Goal: Task Accomplishment & Management: Complete application form

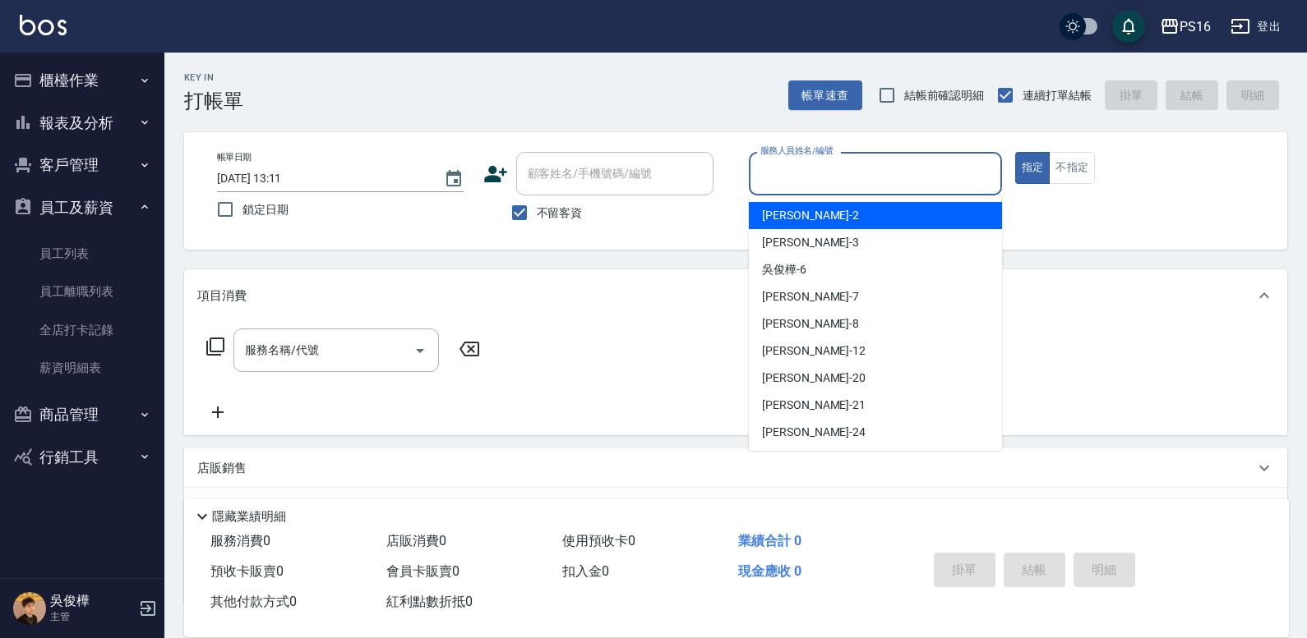
drag, startPoint x: 840, startPoint y: 185, endPoint x: 841, endPoint y: 194, distance: 9.2
click at [841, 194] on div "服務人員姓名/編號" at bounding box center [875, 174] width 253 height 44
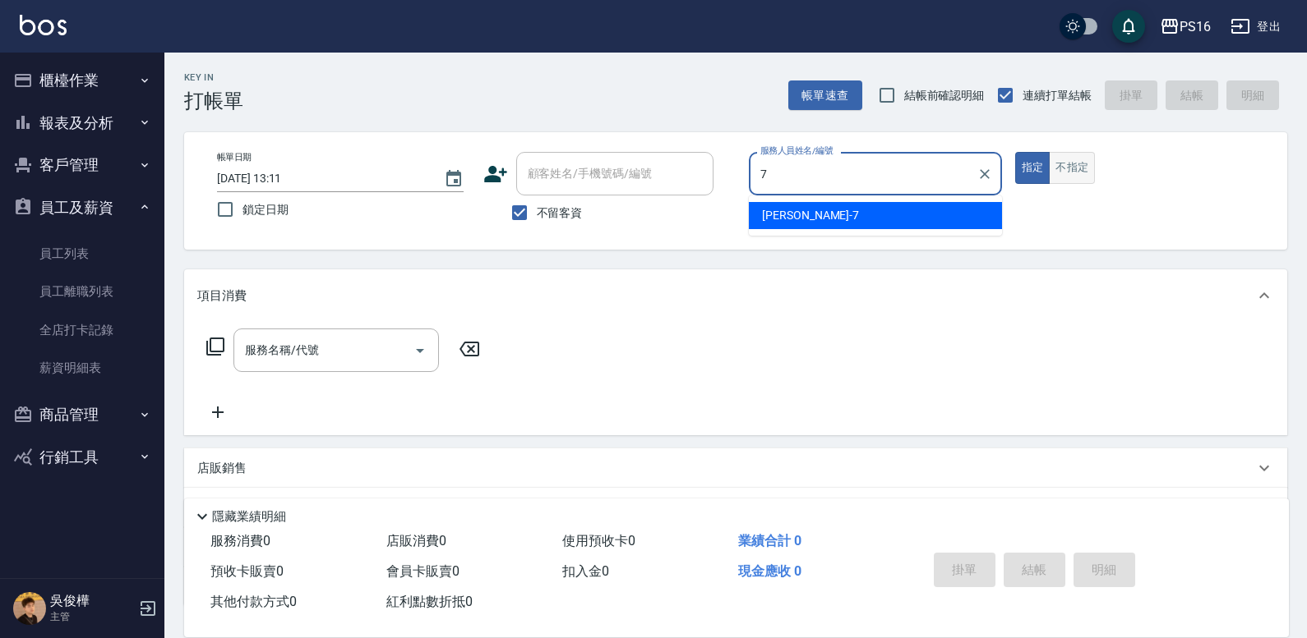
type input "[PERSON_NAME]-7"
type button "true"
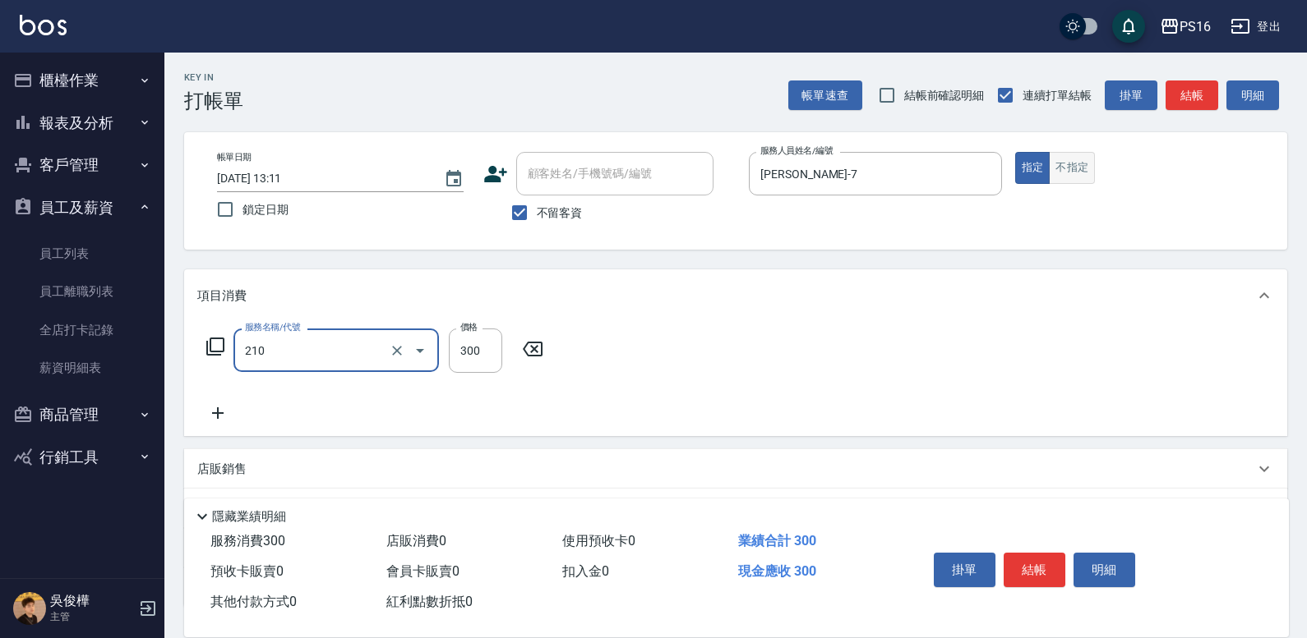
type input "[PERSON_NAME]洗髮精(210)"
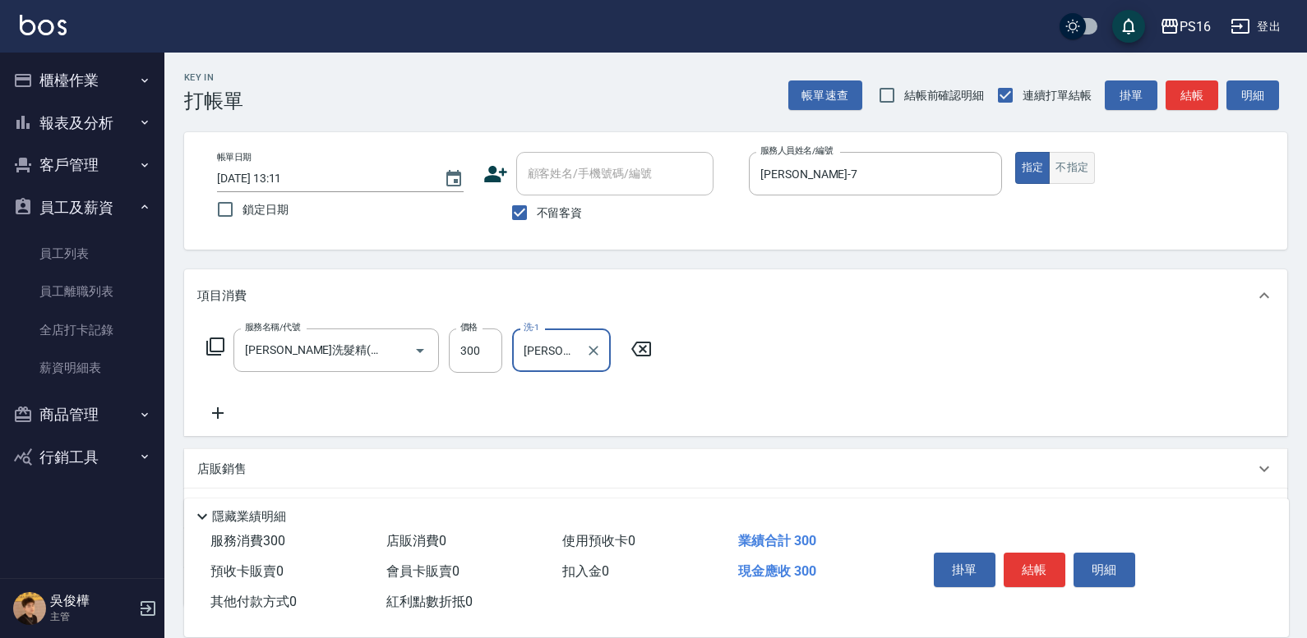
type input "[PERSON_NAME]-28"
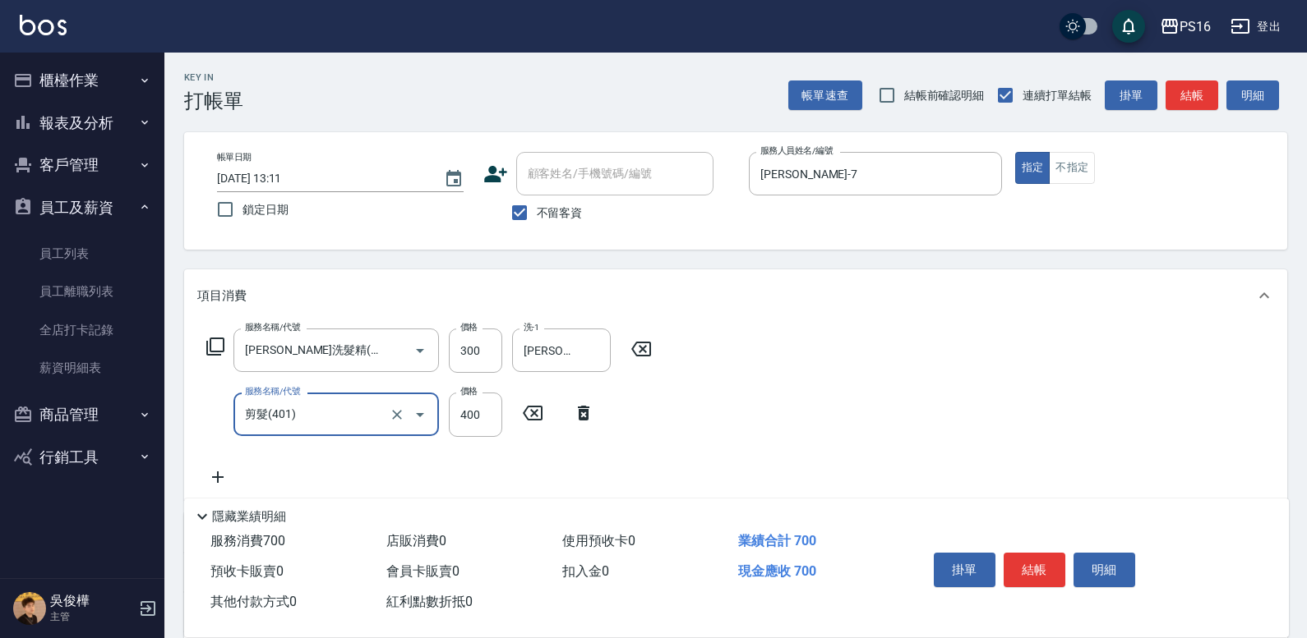
drag, startPoint x: 348, startPoint y: 417, endPoint x: 385, endPoint y: 412, distance: 37.3
click at [348, 416] on input "剪髮(401)" at bounding box center [313, 414] width 145 height 29
type input "染髮(501)"
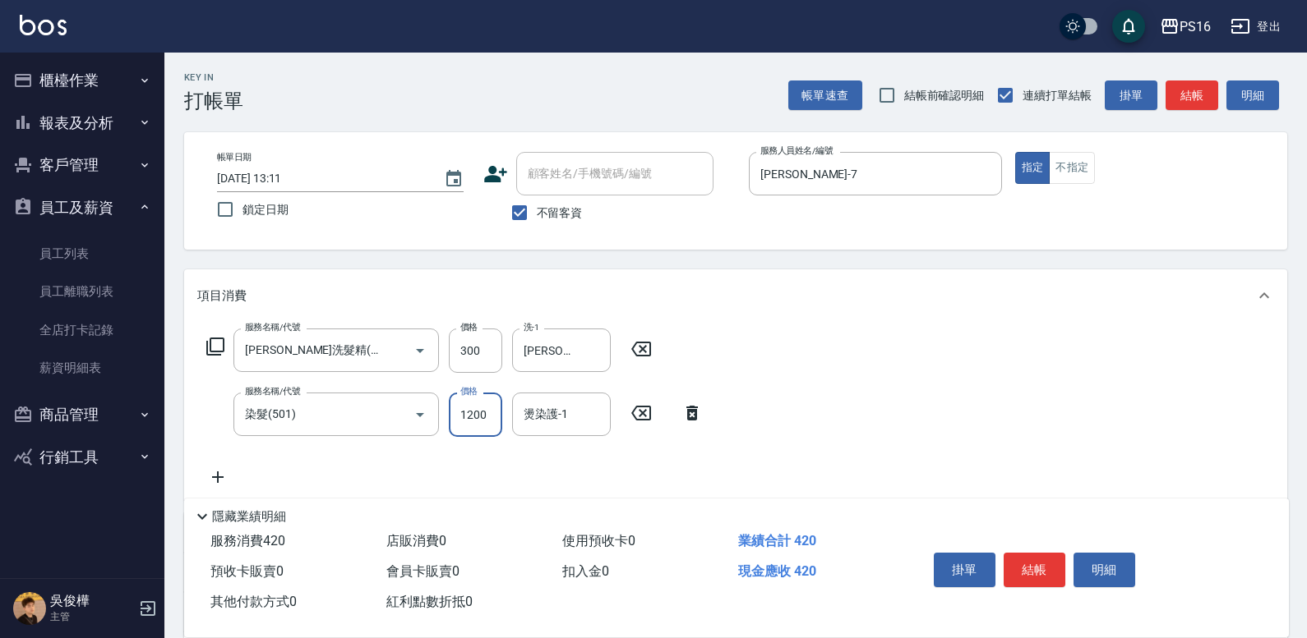
type input "1200"
type input "[PERSON_NAME]-28"
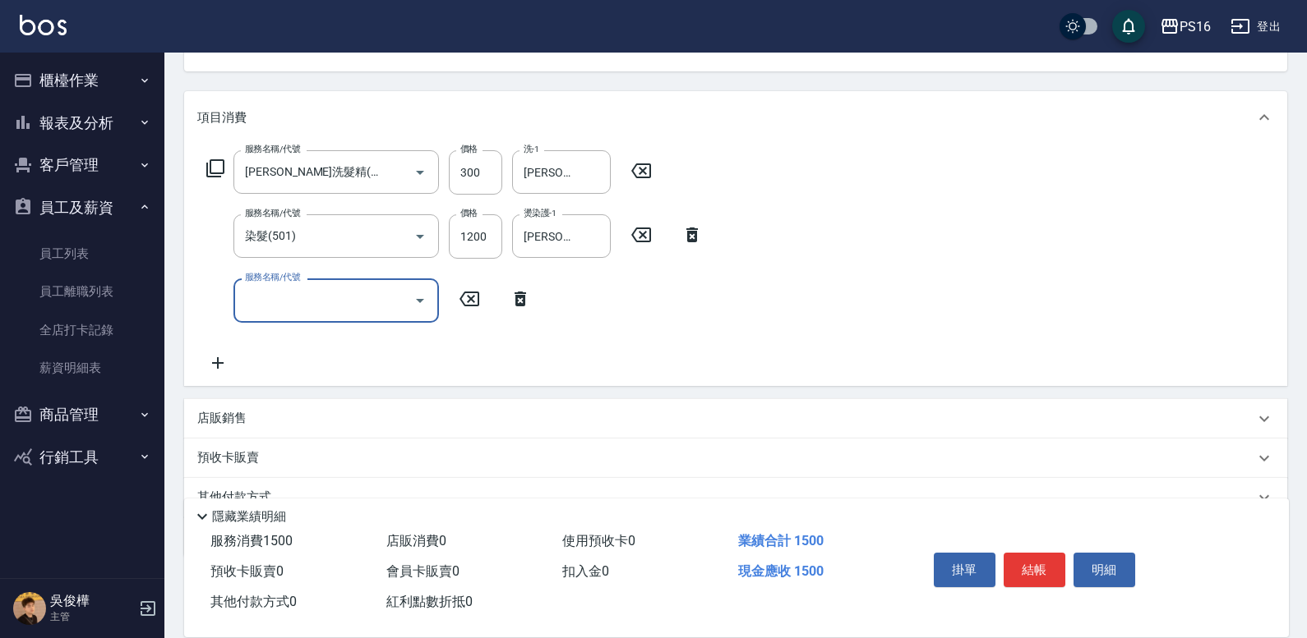
scroll to position [179, 0]
type input "自備護髮(701)"
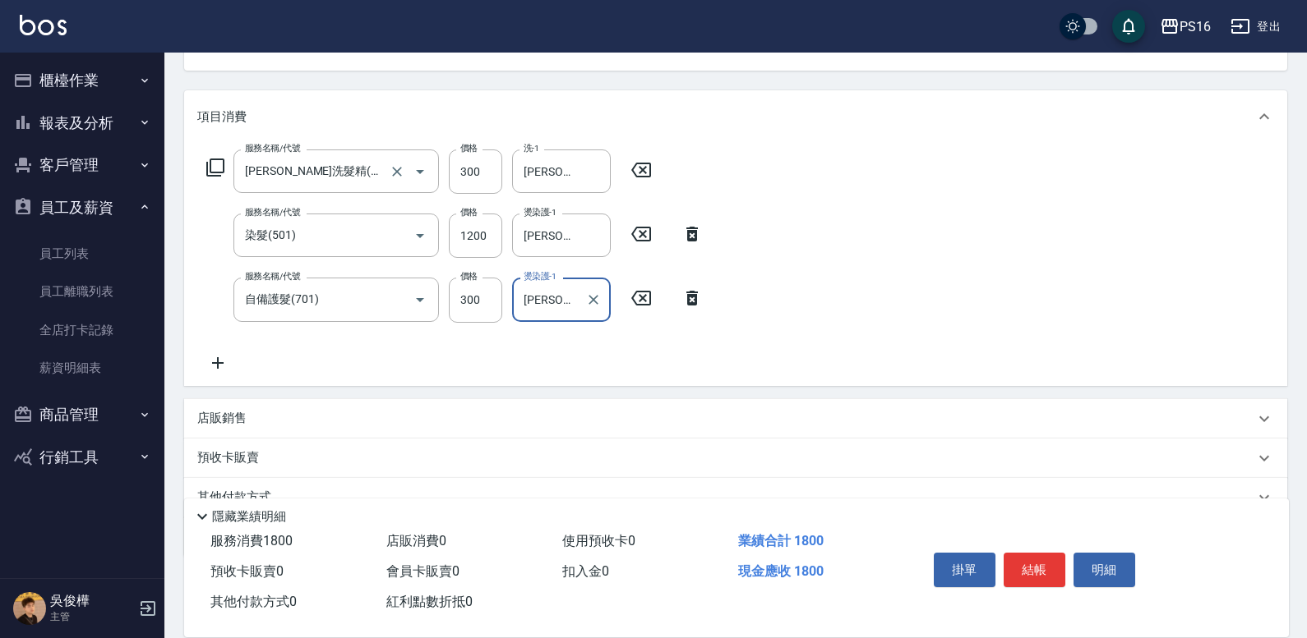
type input "[PERSON_NAME]-28"
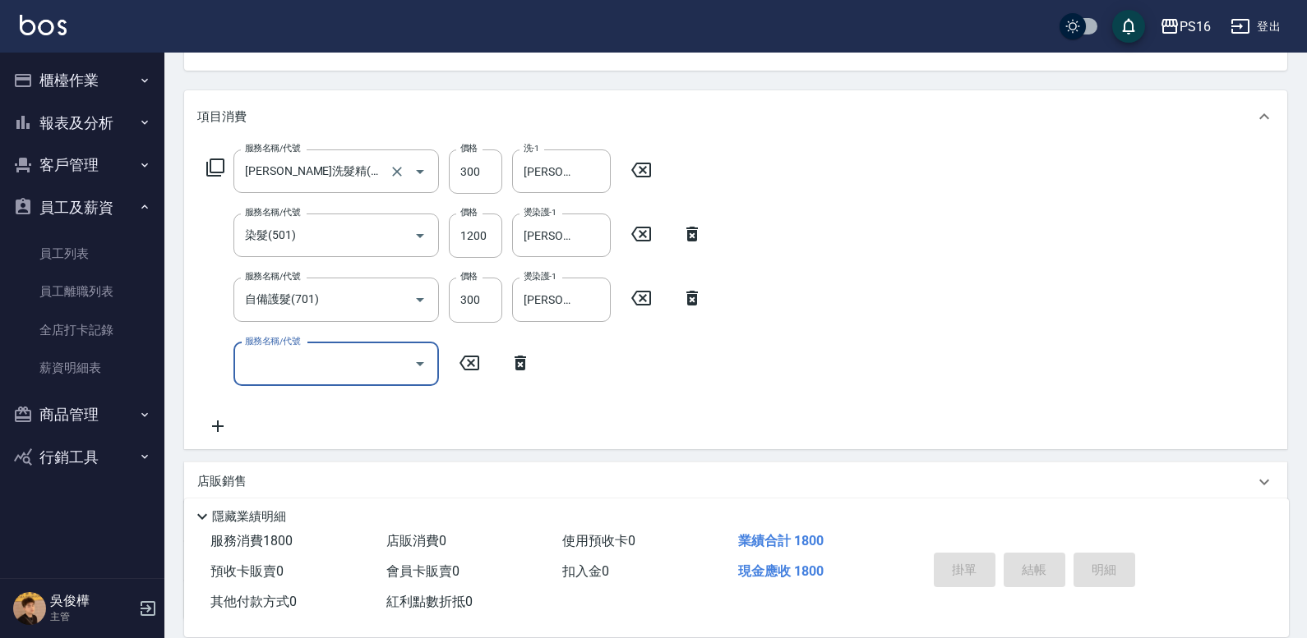
type input "[DATE] 17:49"
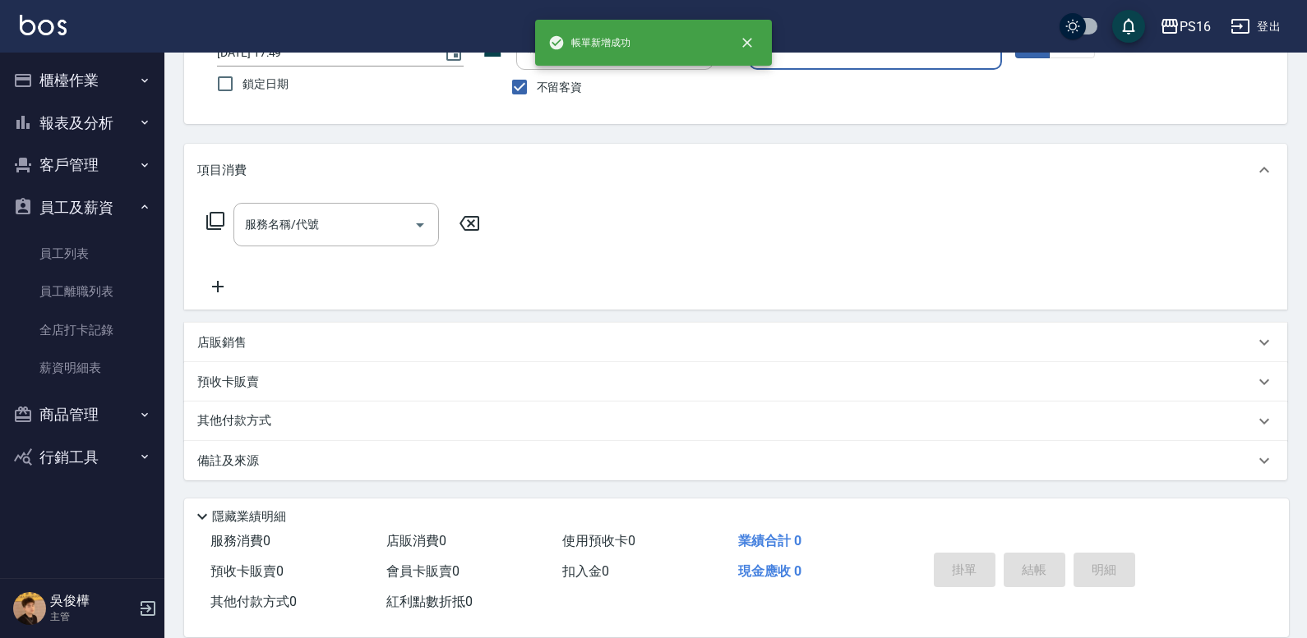
scroll to position [126, 0]
type input "[PERSON_NAME]-7"
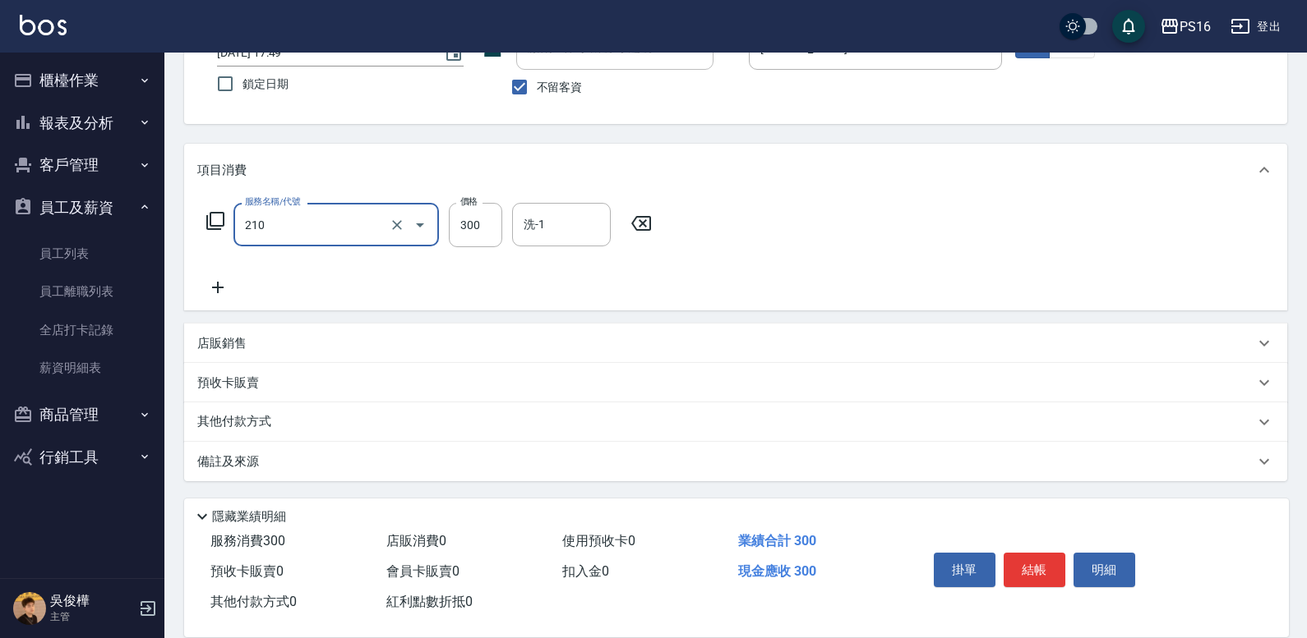
type input "[PERSON_NAME]洗髮精(210)"
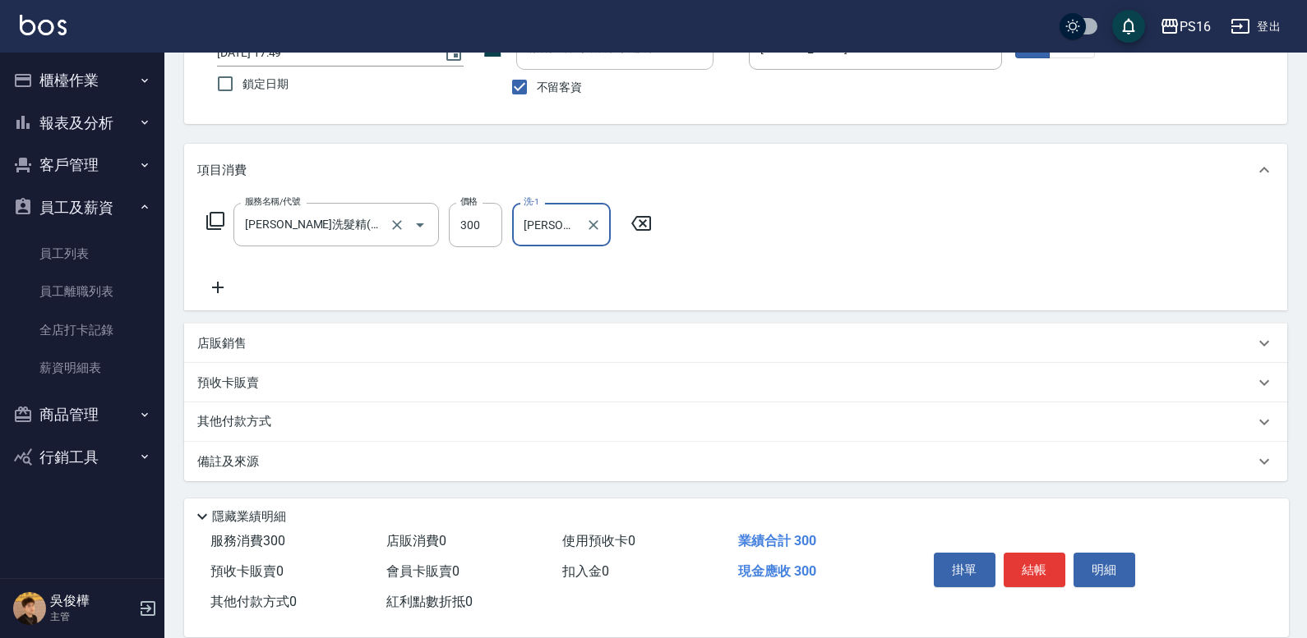
type input "[PERSON_NAME]-20"
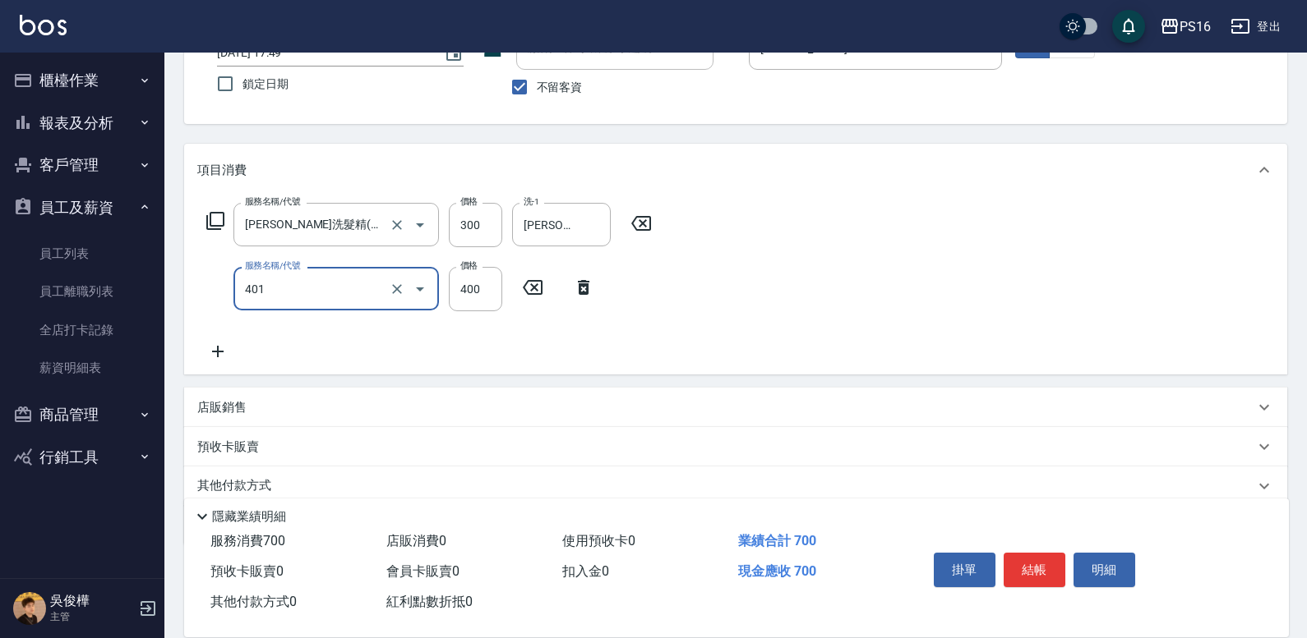
type input "剪髮(401)"
type input "350"
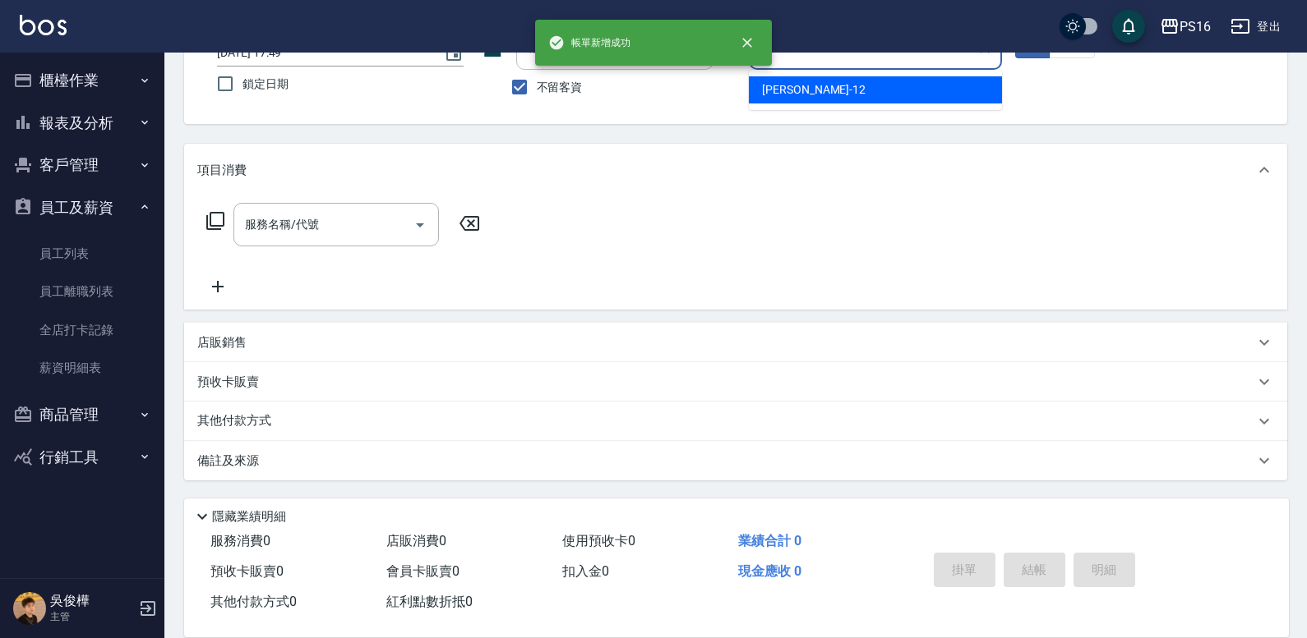
type input "[PERSON_NAME]-12"
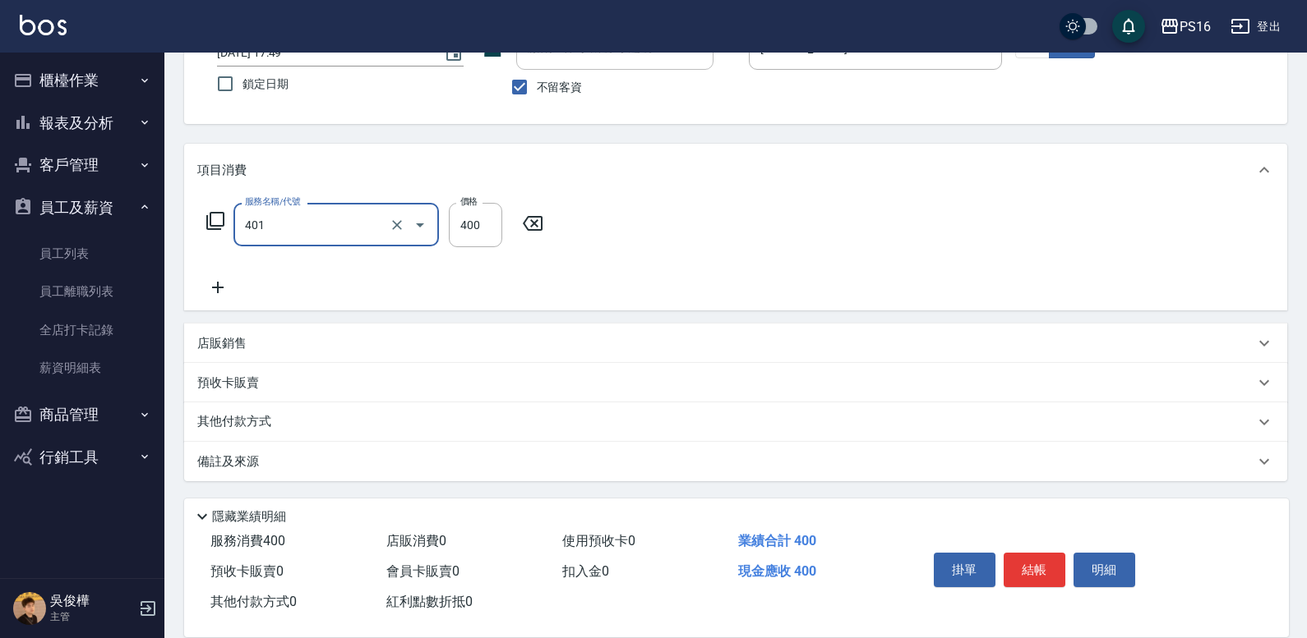
type input "剪髮(401)"
type input "200"
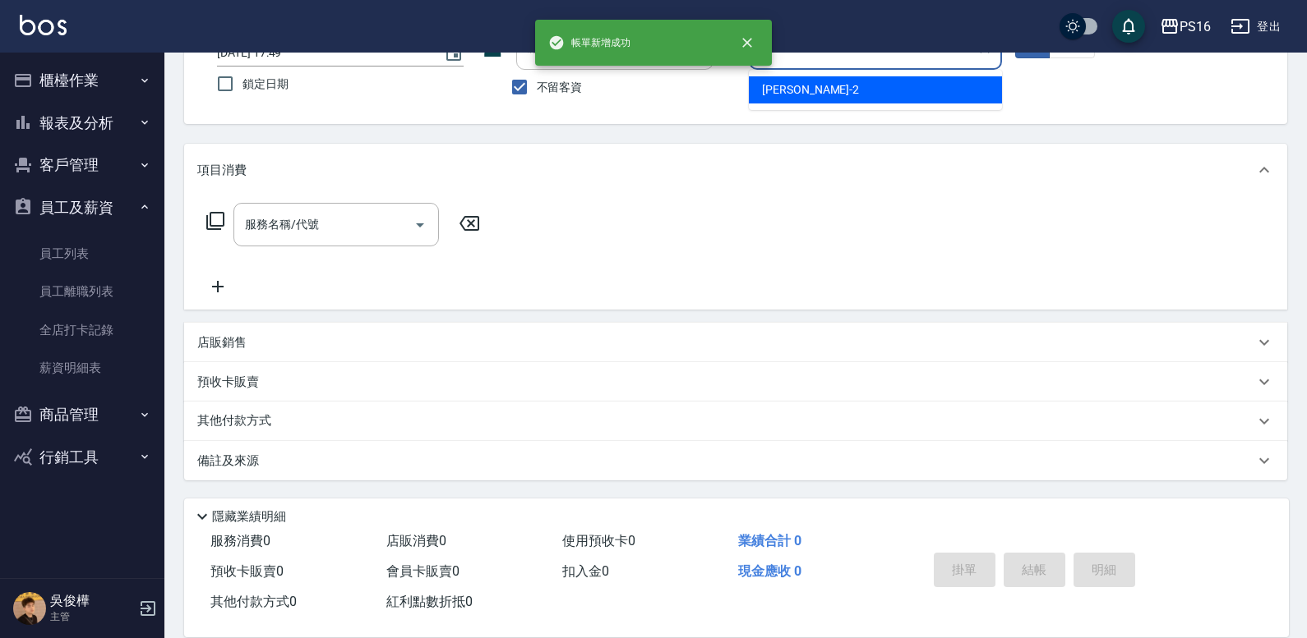
type input "[PERSON_NAME]-2"
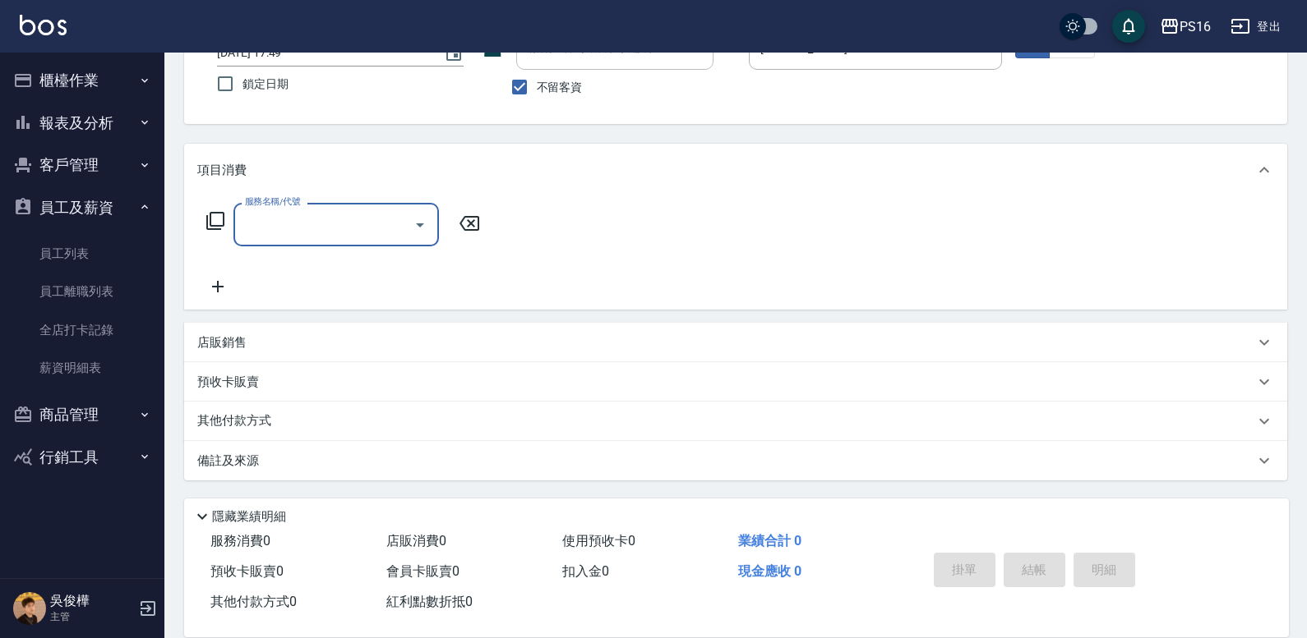
scroll to position [52, 0]
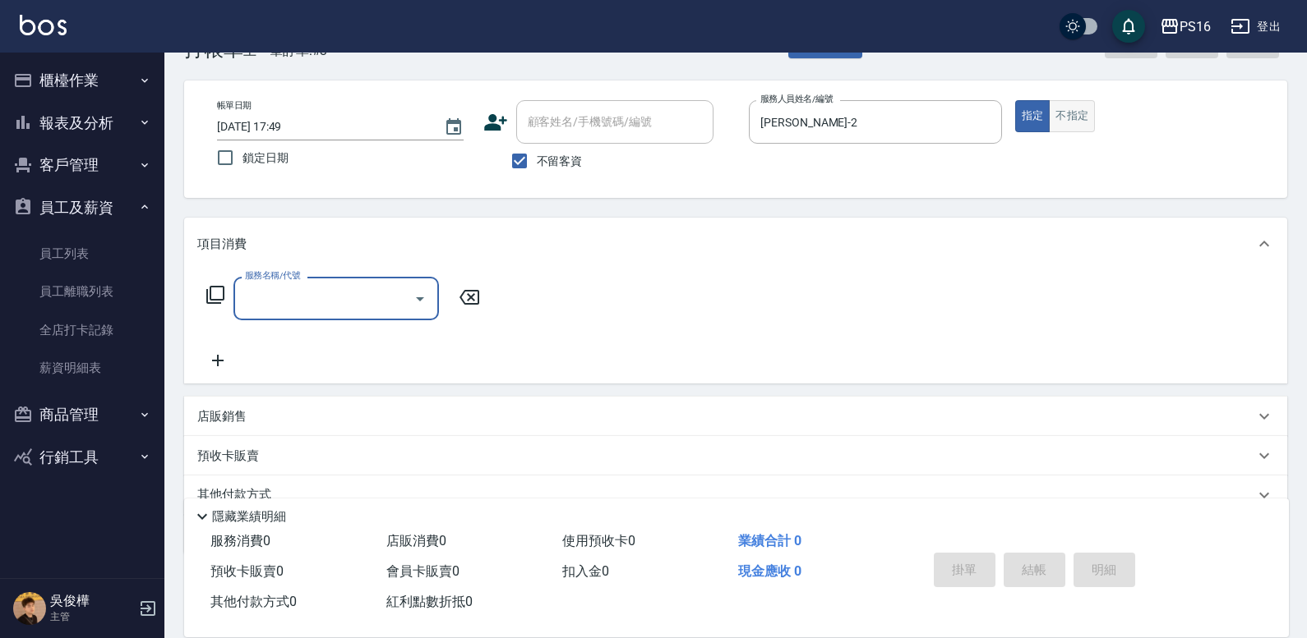
click at [1084, 120] on button "不指定" at bounding box center [1071, 116] width 46 height 32
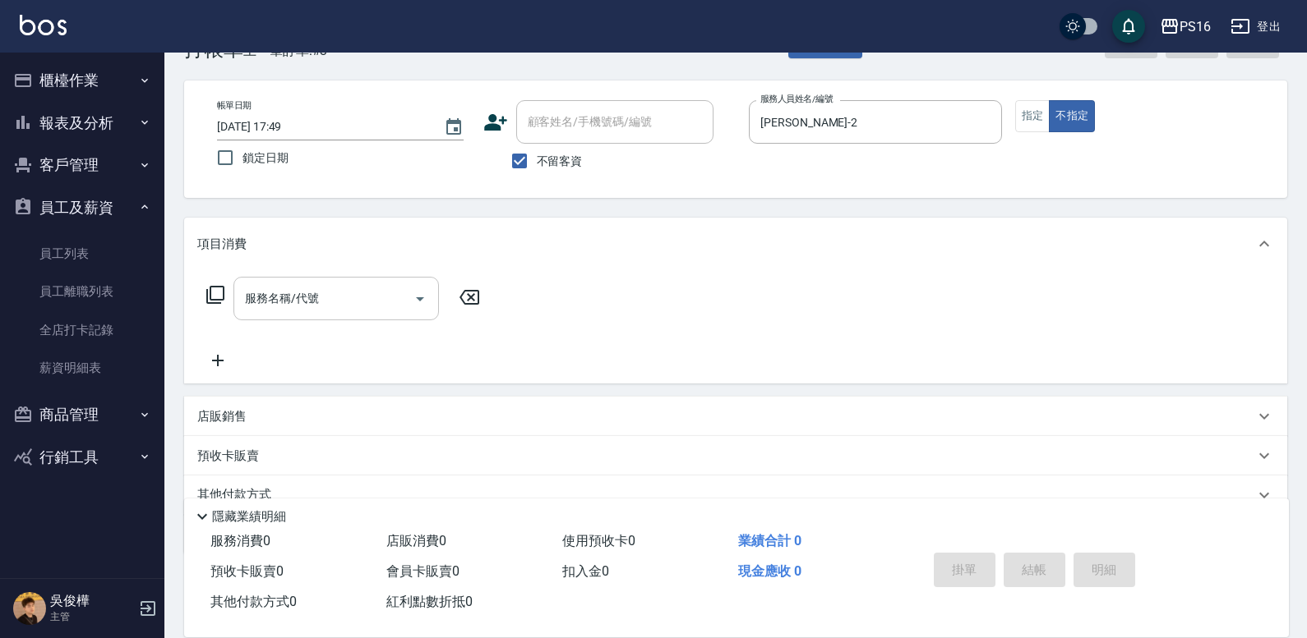
click at [319, 299] on input "服務名稱/代號" at bounding box center [324, 298] width 166 height 29
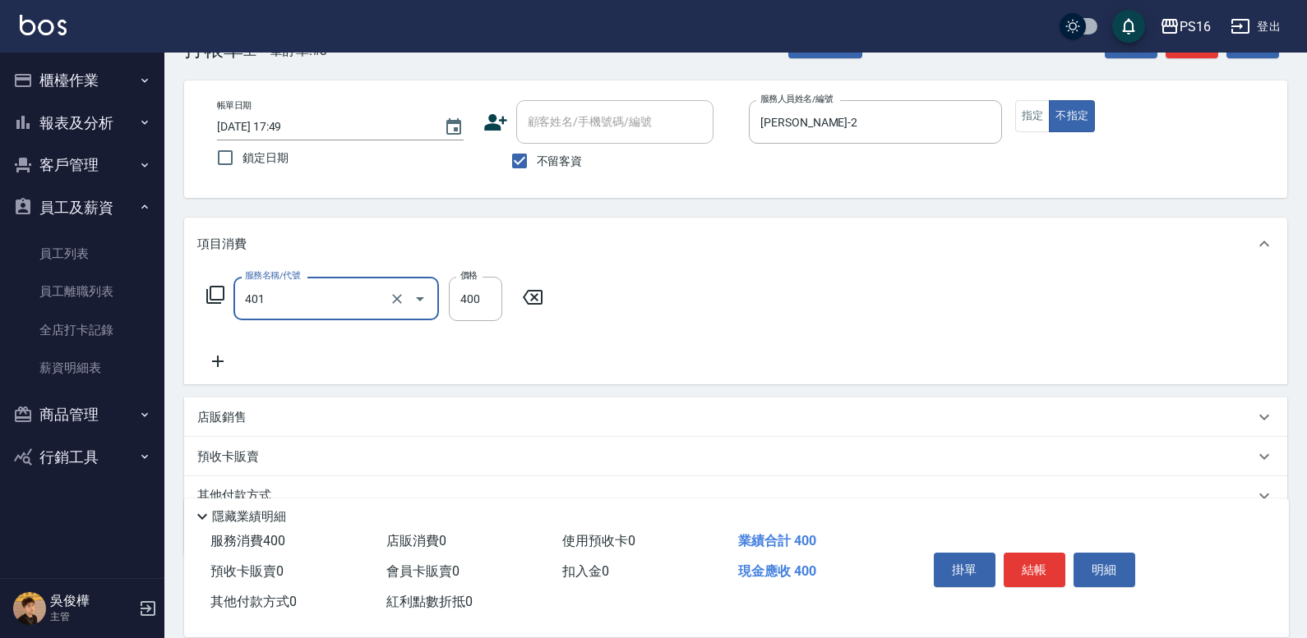
type input "剪髮(401)"
type input "200"
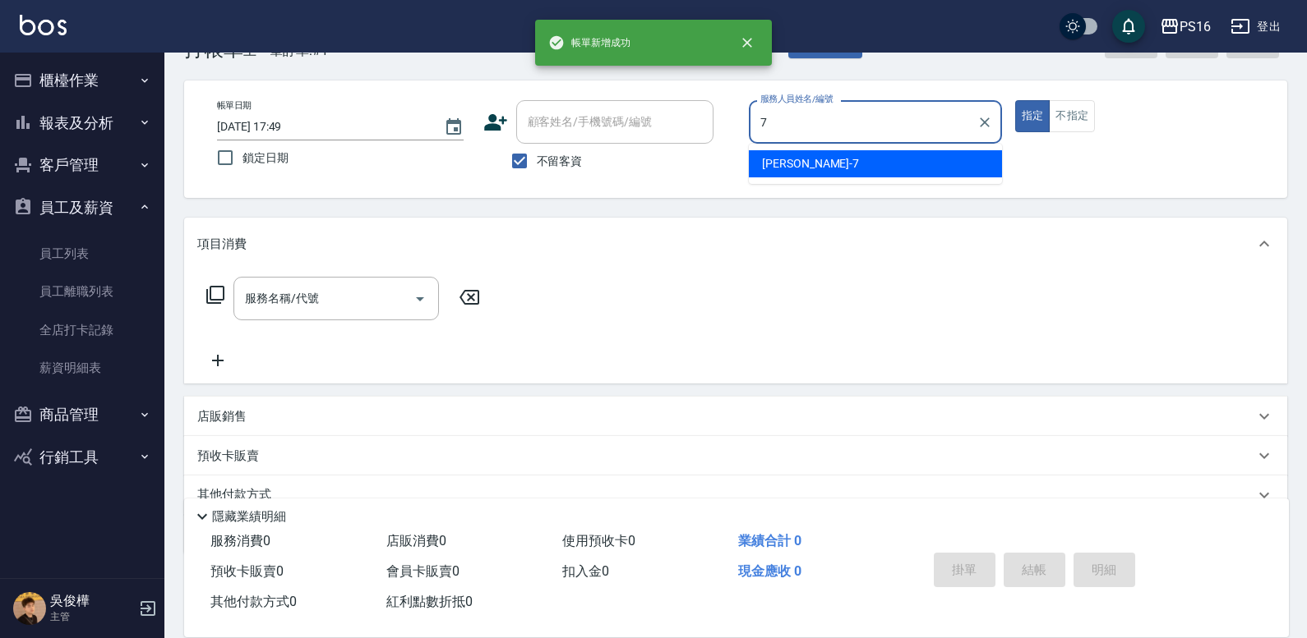
type input "[PERSON_NAME]-7"
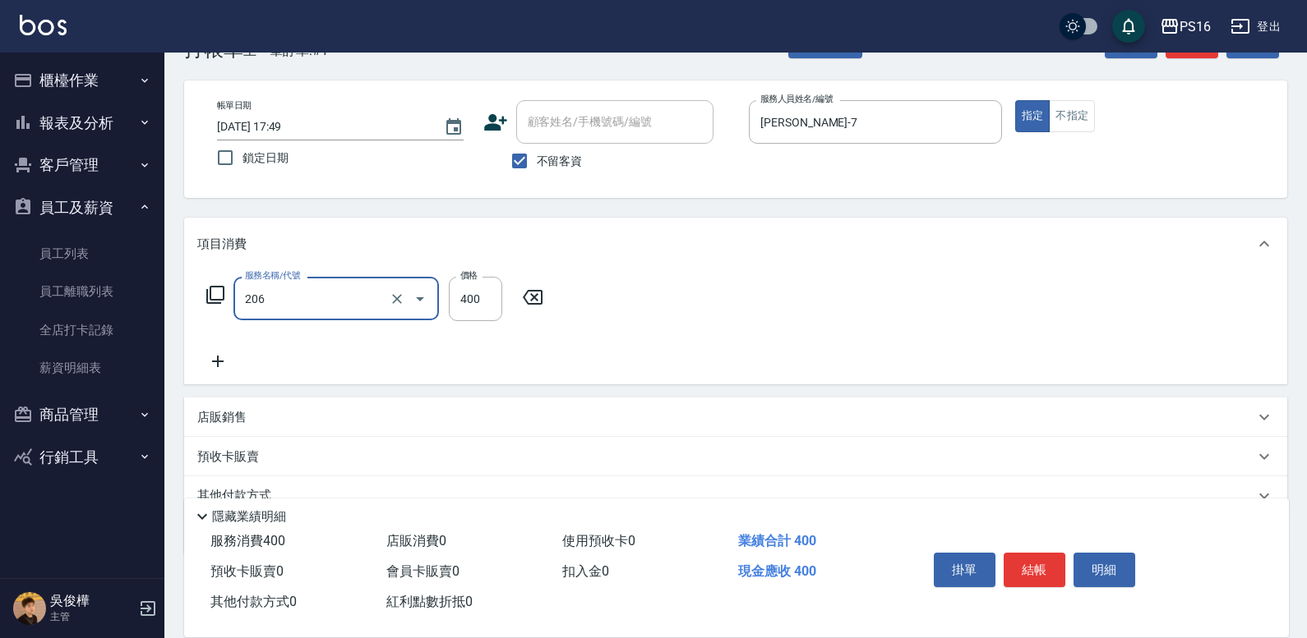
type input "健康洗(206)"
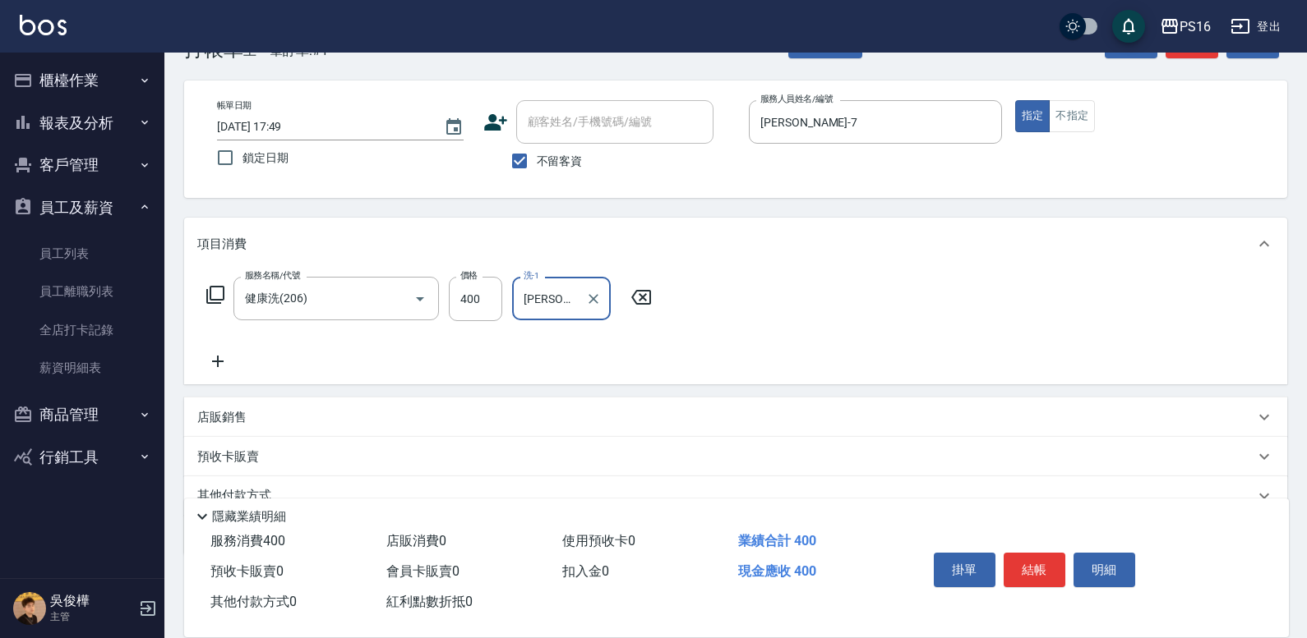
type input "[PERSON_NAME]-20"
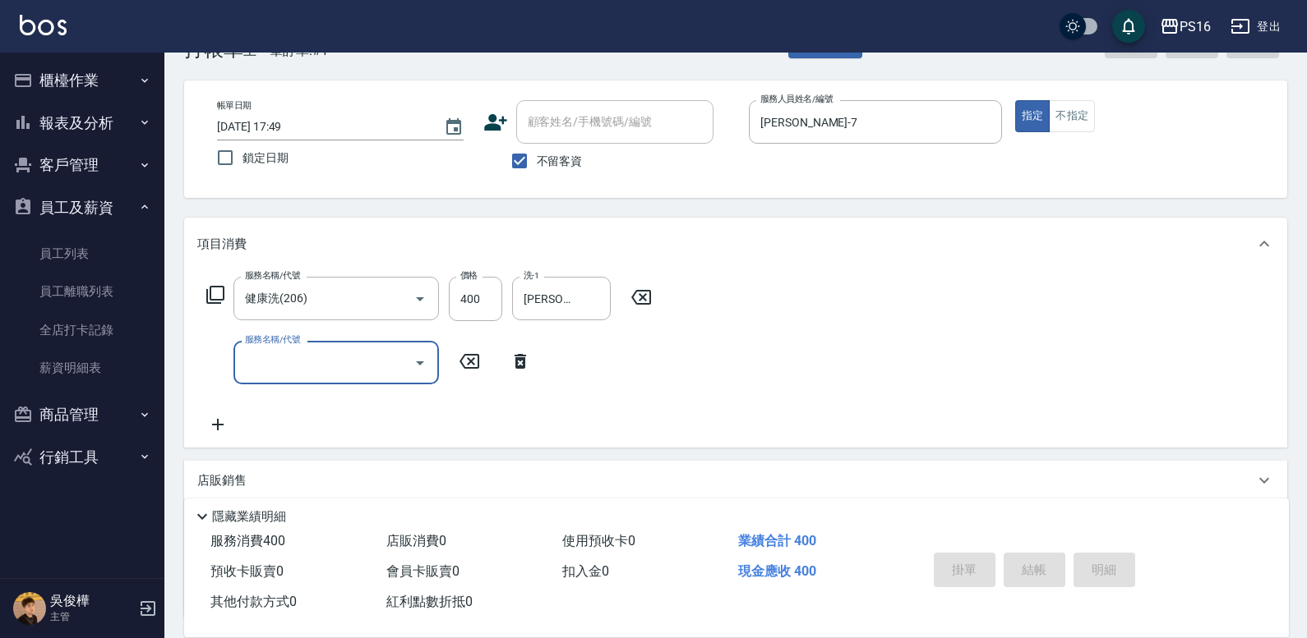
type input "[DATE] 17:50"
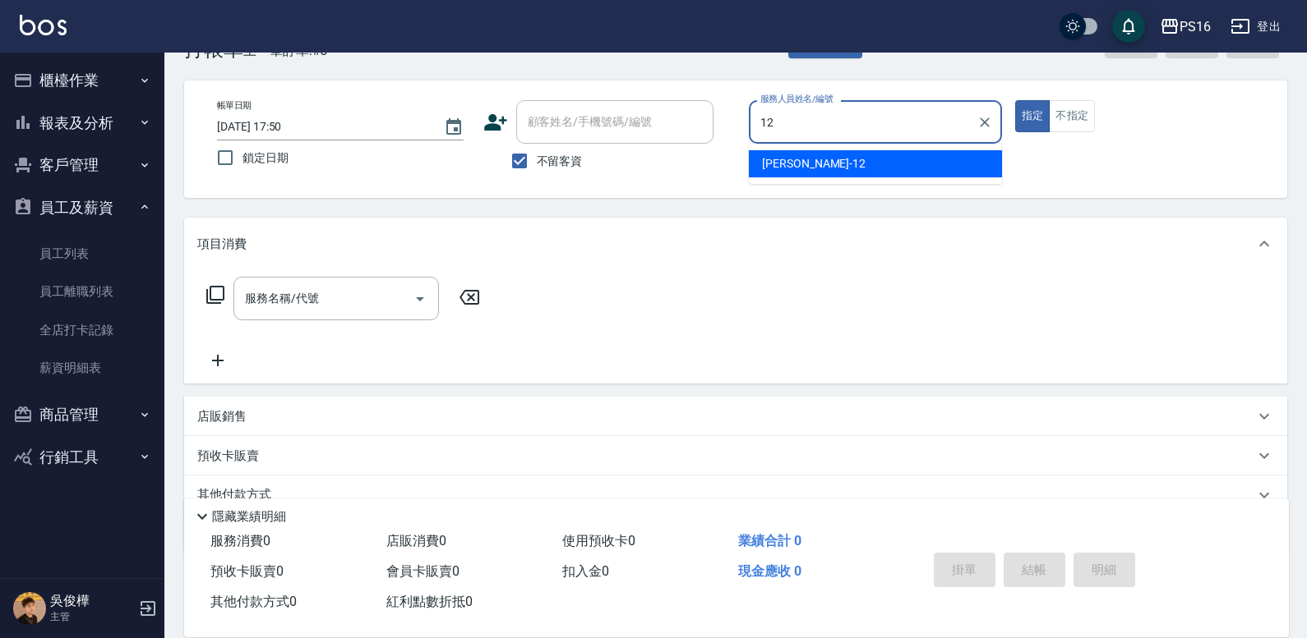
type input "[PERSON_NAME]-12"
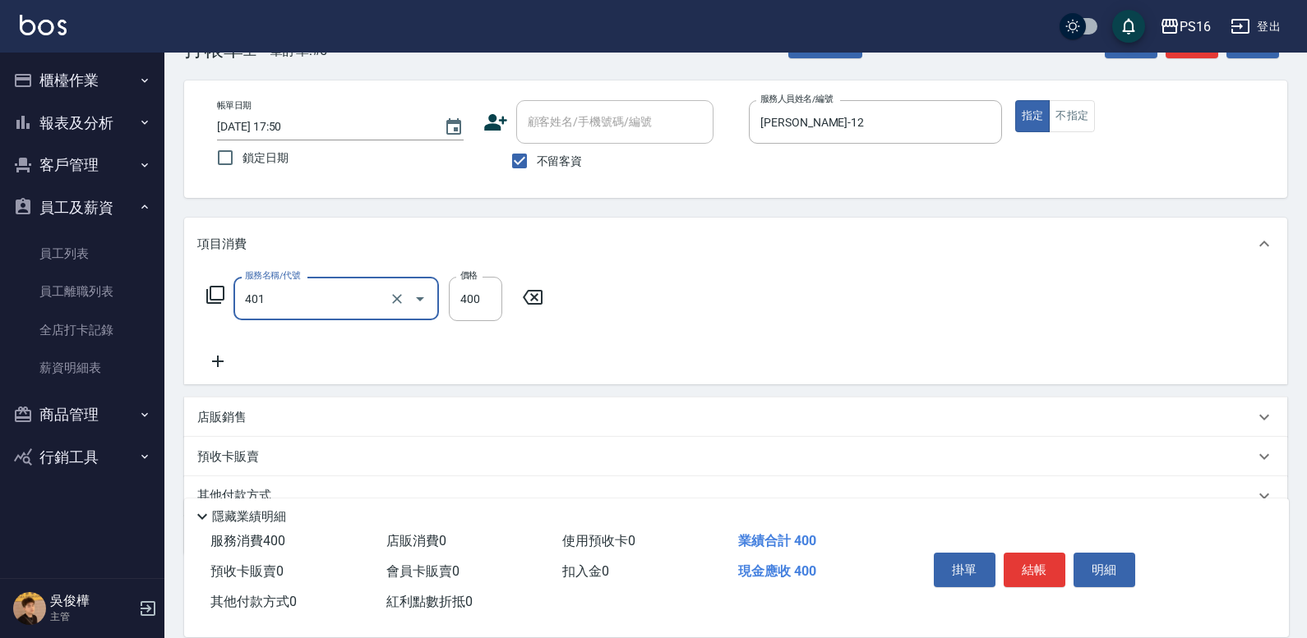
type input "剪髮(401)"
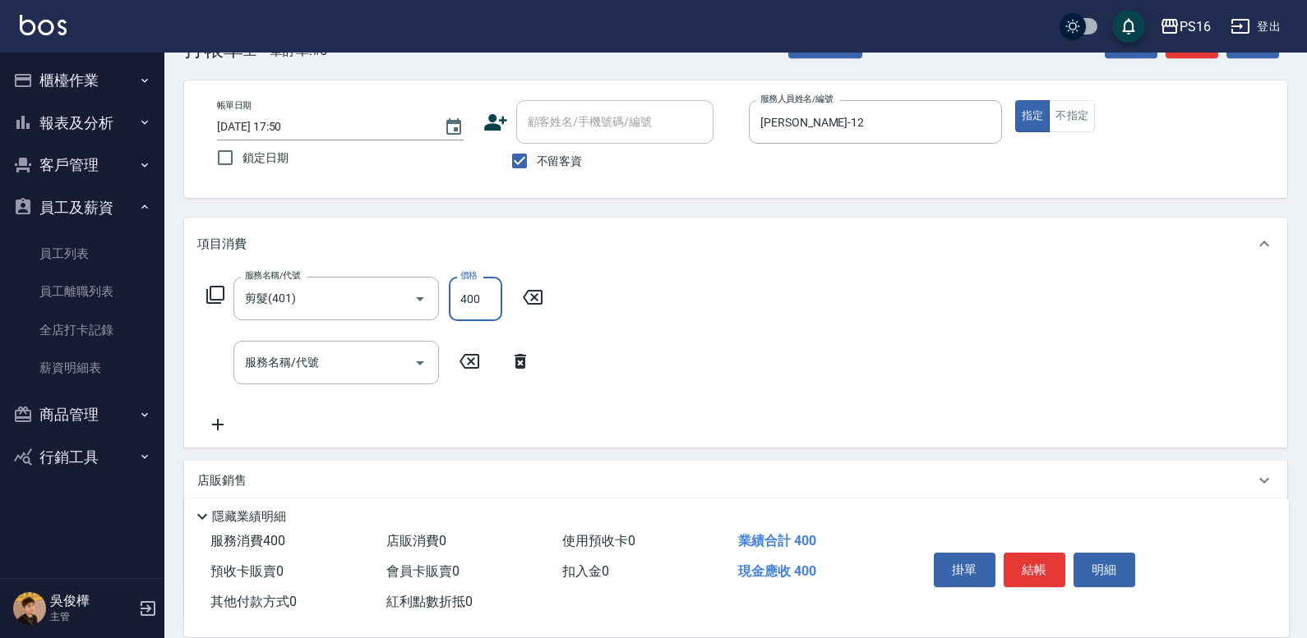
click at [480, 277] on input "400" at bounding box center [475, 299] width 53 height 44
type input "200"
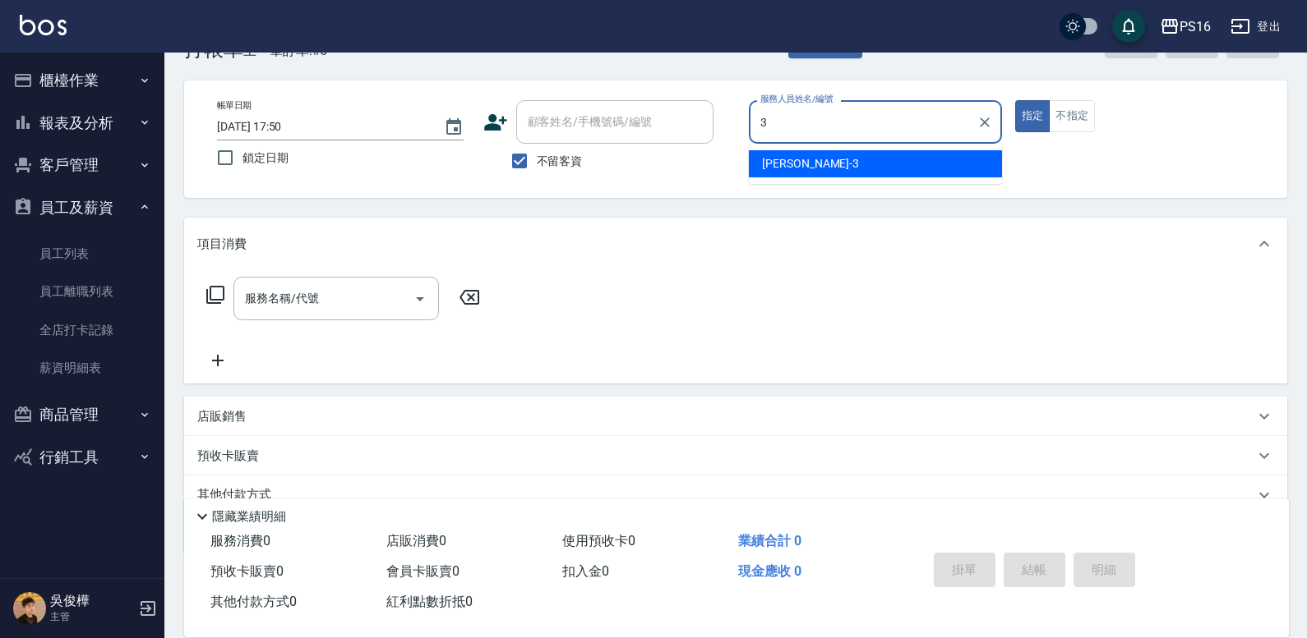
type input "[PERSON_NAME]-3"
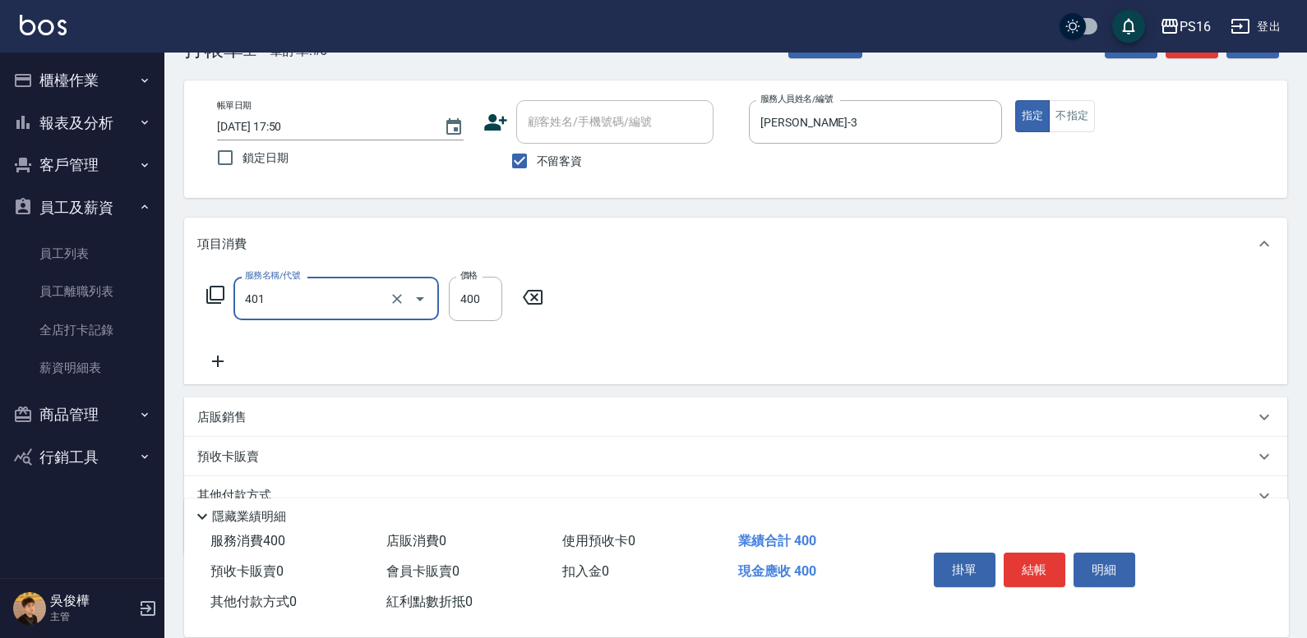
type input "剪髮(401)"
type input "200"
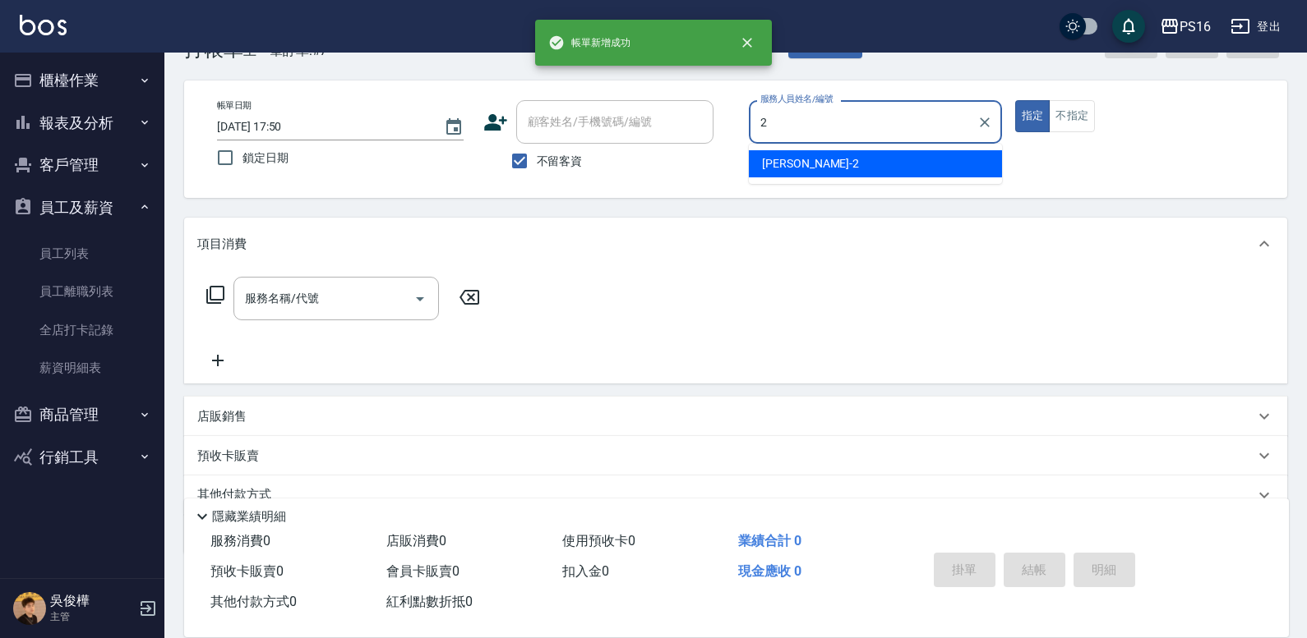
type input "[PERSON_NAME]-2"
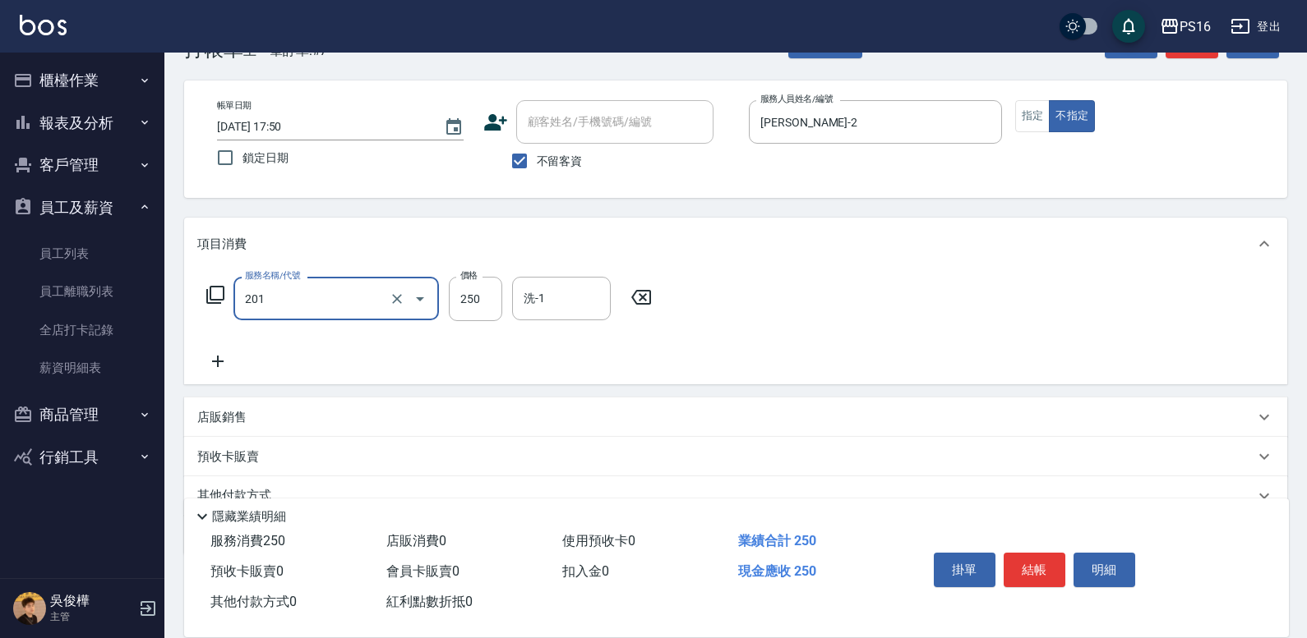
type input "洗髮(201)"
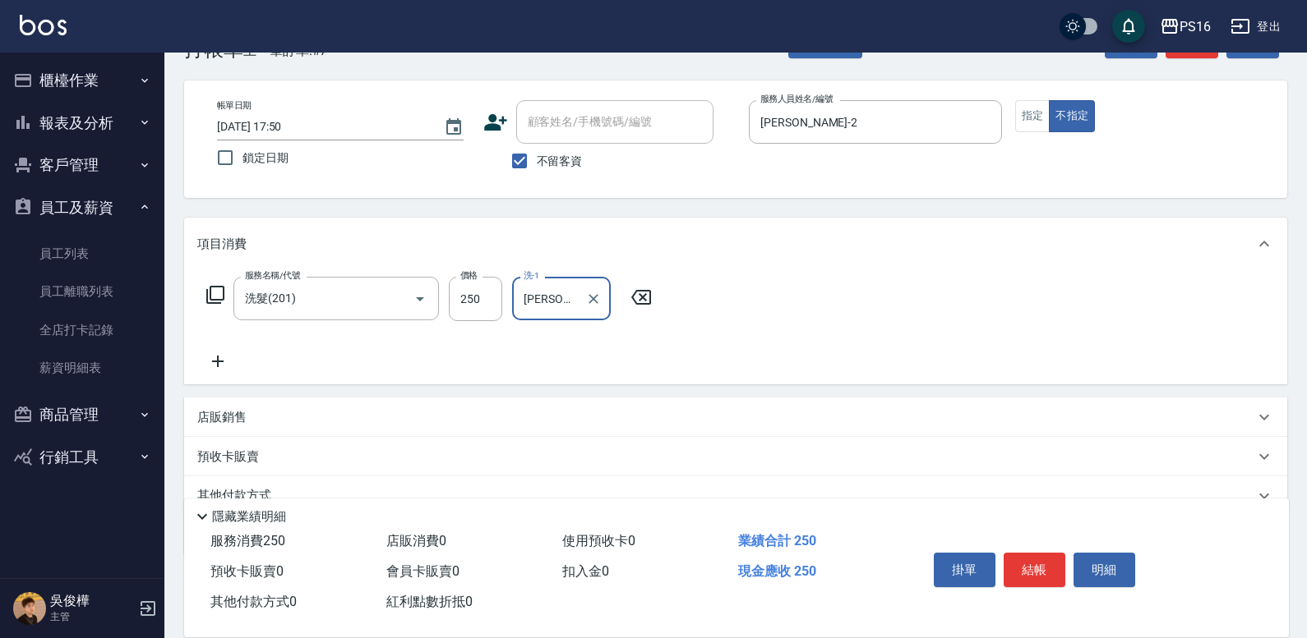
type input "[PERSON_NAME]-20"
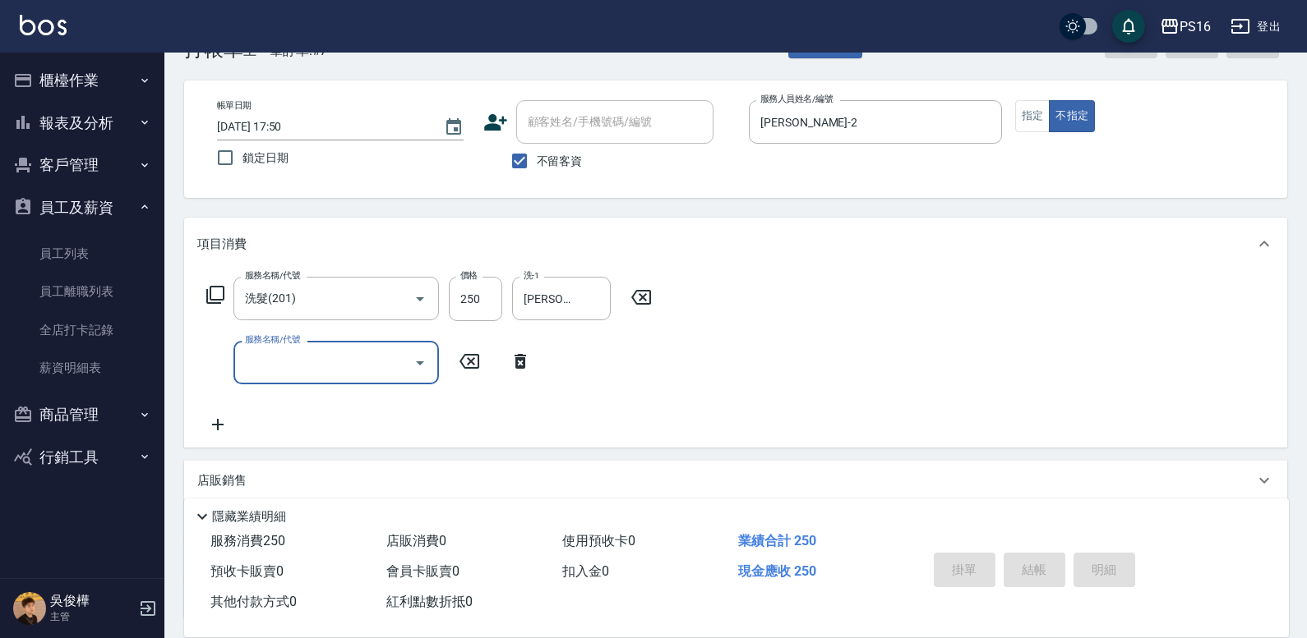
type input "[DATE] 17:51"
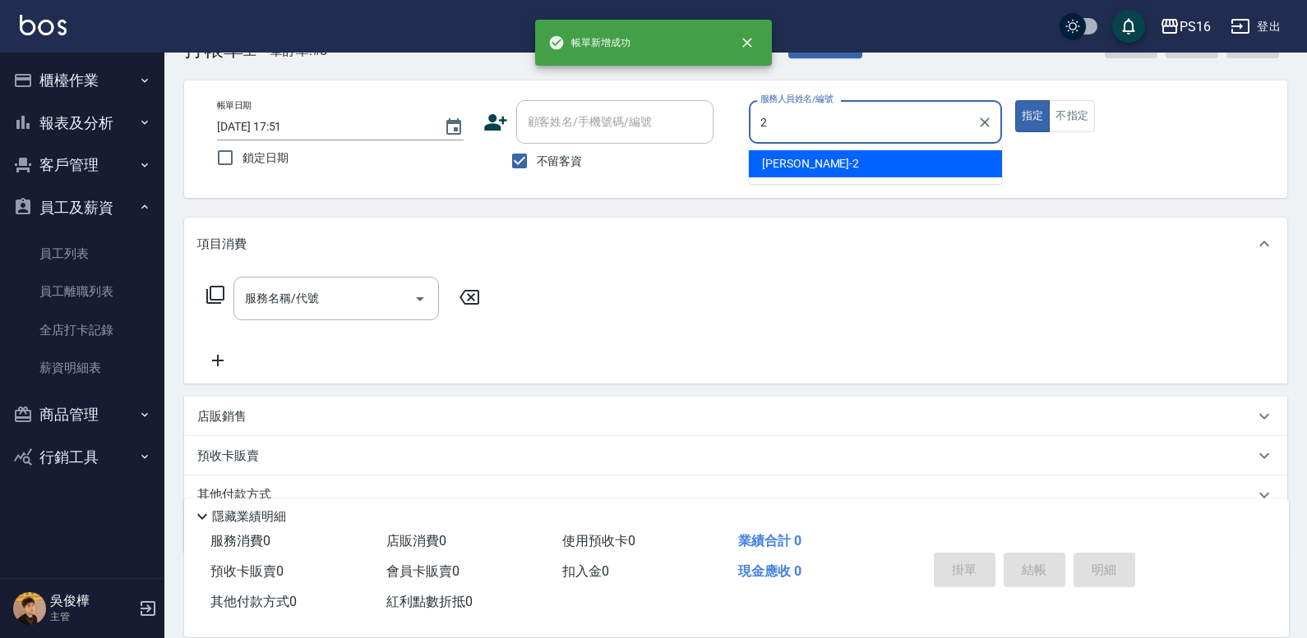
type input "[PERSON_NAME]-2"
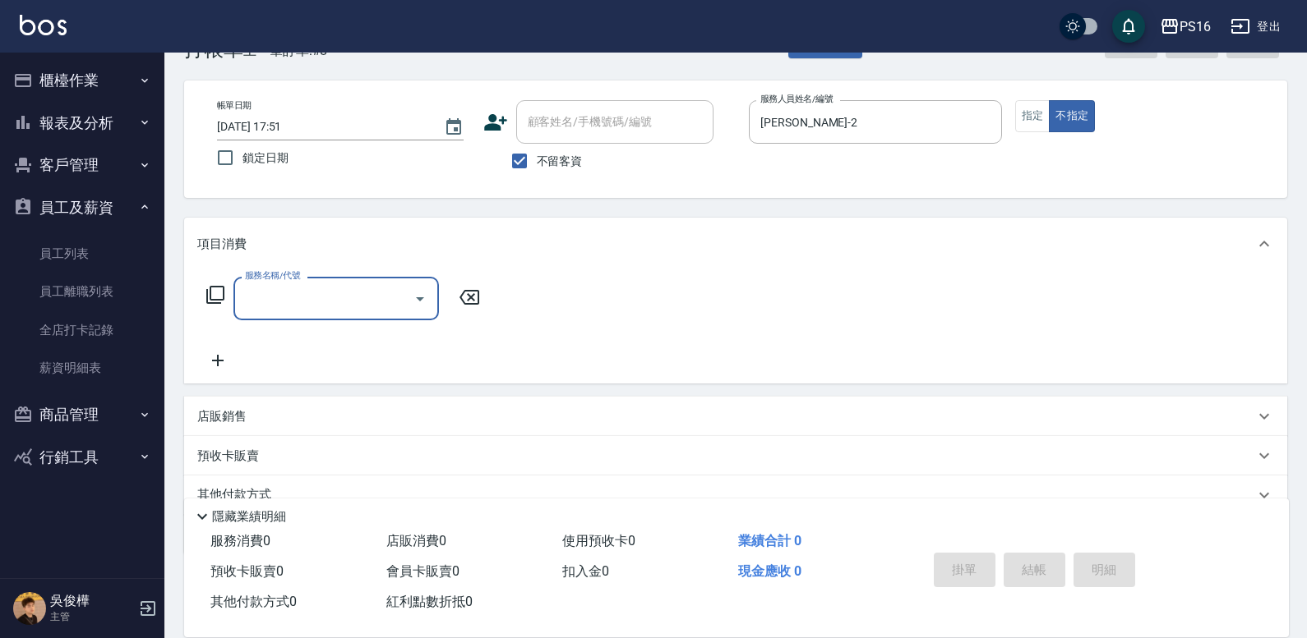
type input "1"
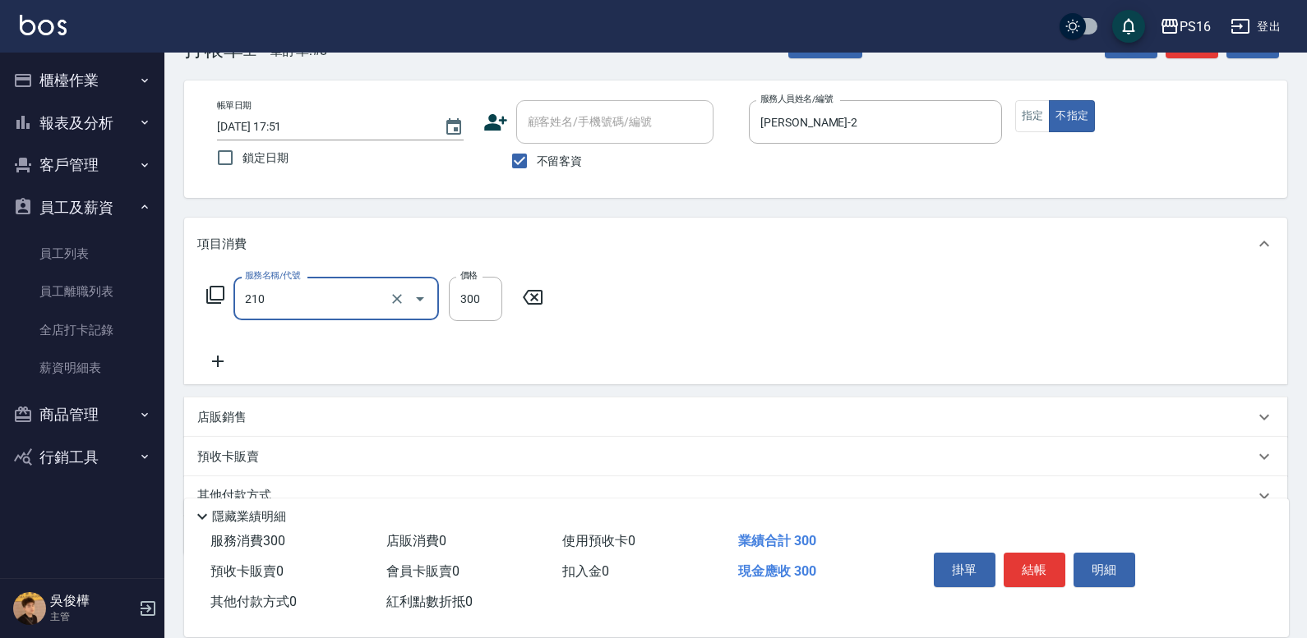
type input "[PERSON_NAME]洗髮精(210)"
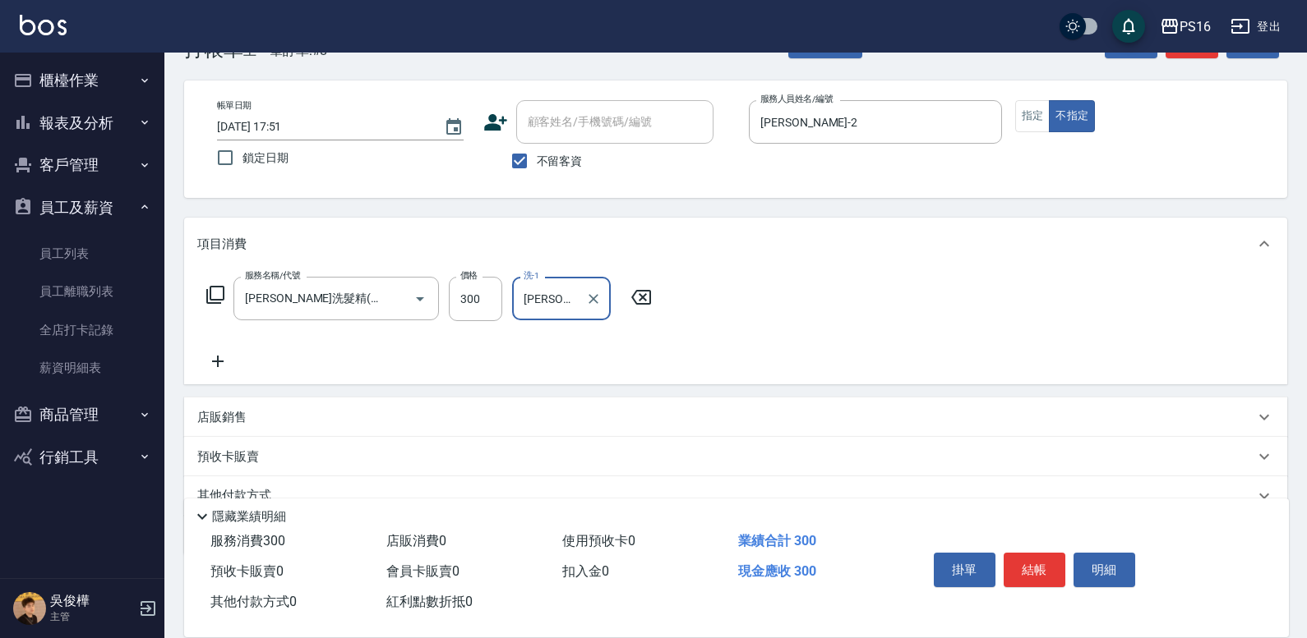
type input "[PERSON_NAME]-28"
